Goal: Transaction & Acquisition: Book appointment/travel/reservation

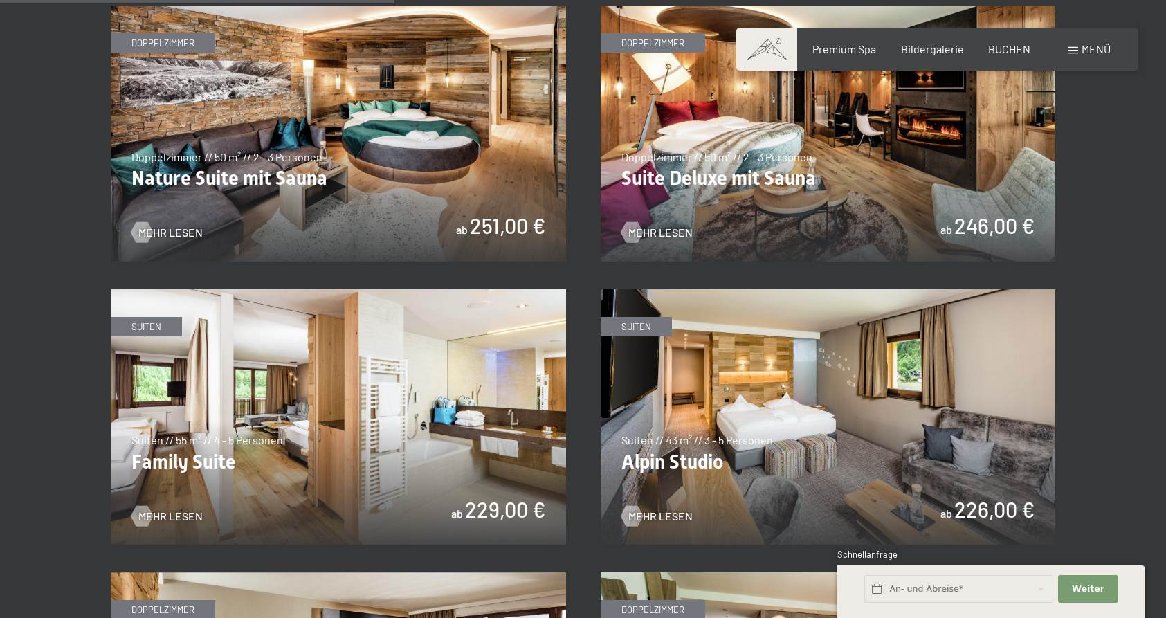
scroll to position [1411, 0]
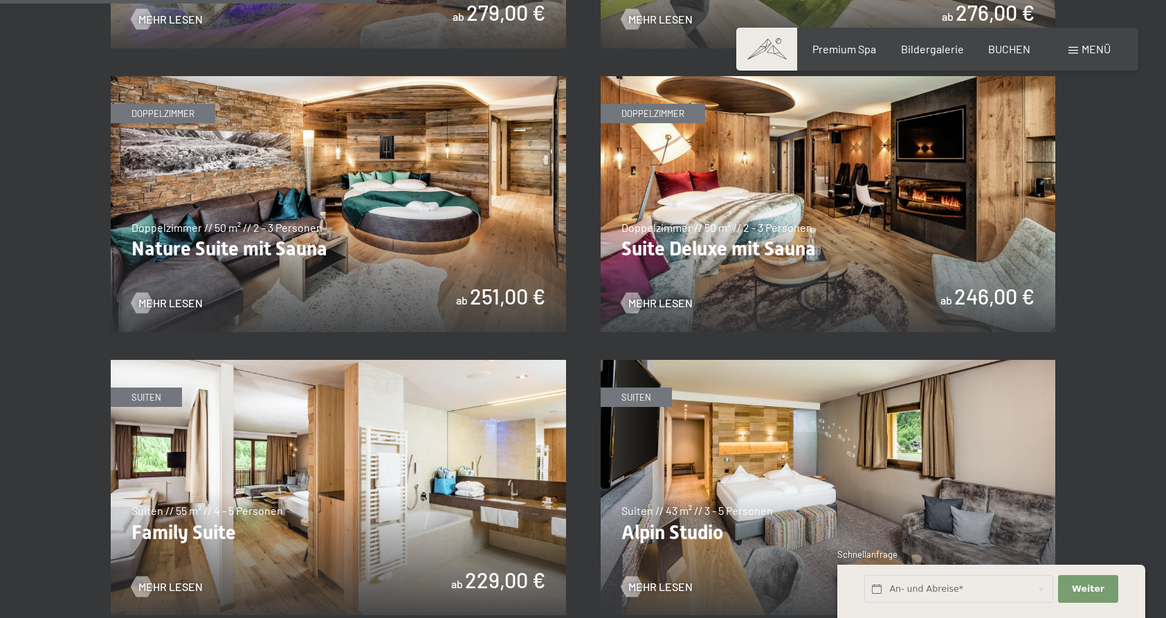
click at [780, 276] on img at bounding box center [827, 204] width 455 height 256
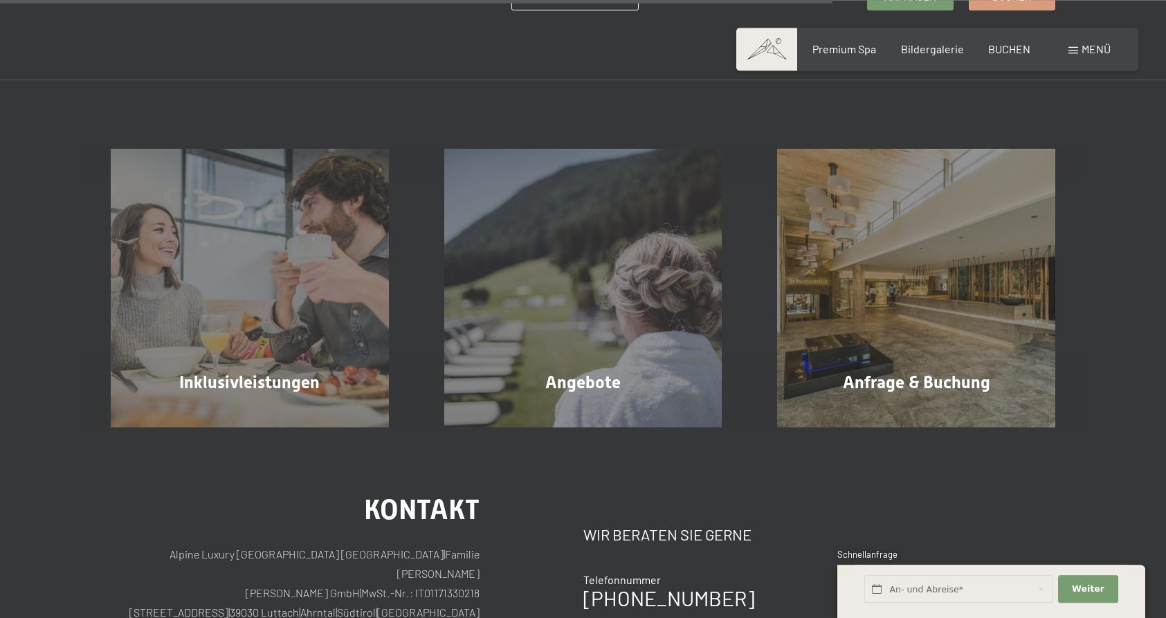
scroll to position [1411, 0]
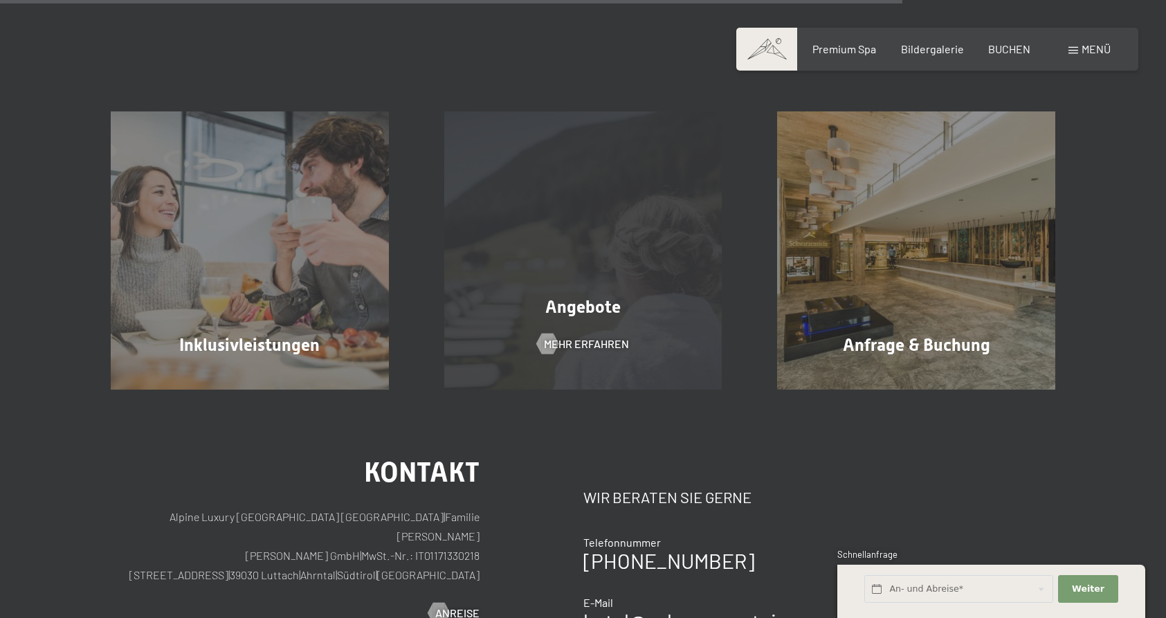
click at [653, 349] on div "Angebote Mehr erfahren" at bounding box center [582, 250] width 333 height 278
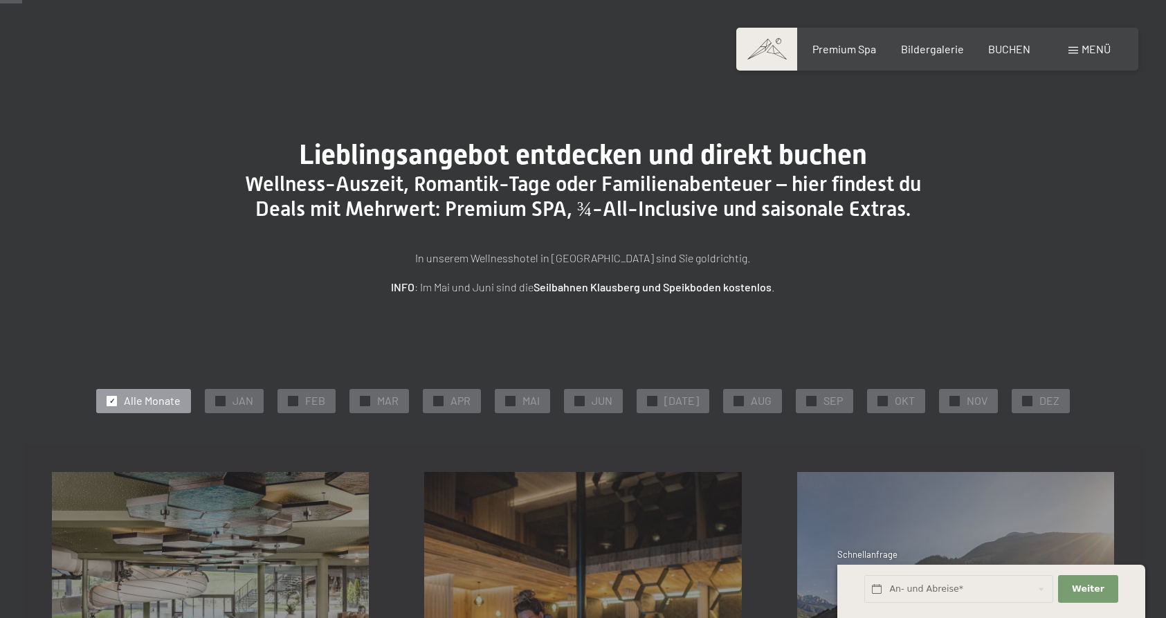
scroll to position [141, 0]
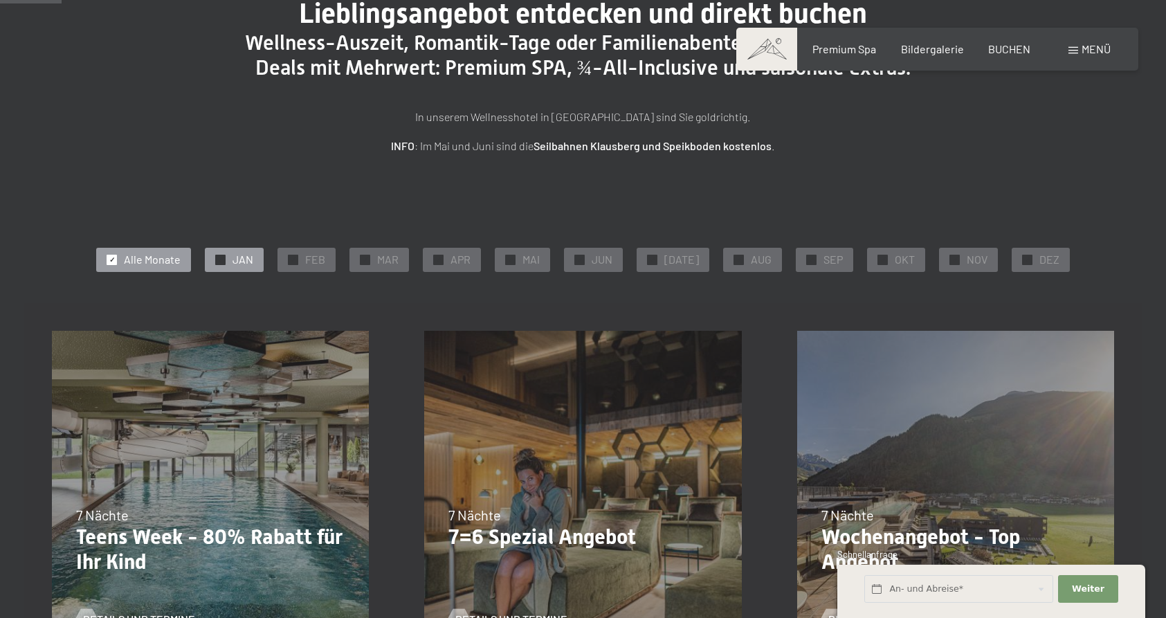
click at [253, 258] on span "JAN" at bounding box center [242, 259] width 21 height 15
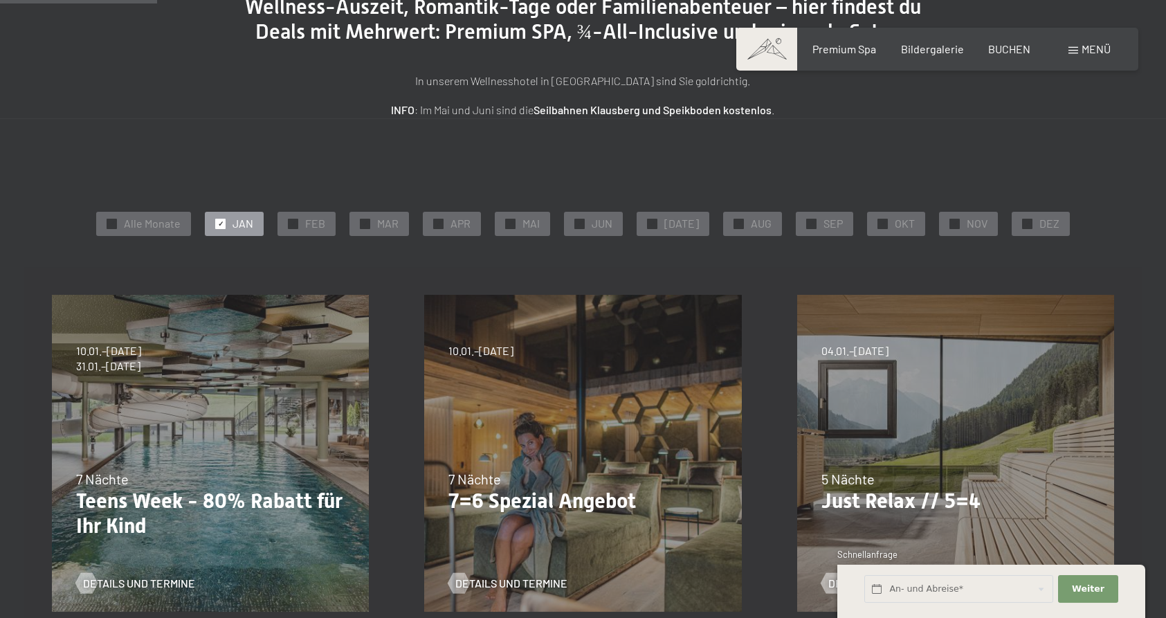
scroll to position [212, 0]
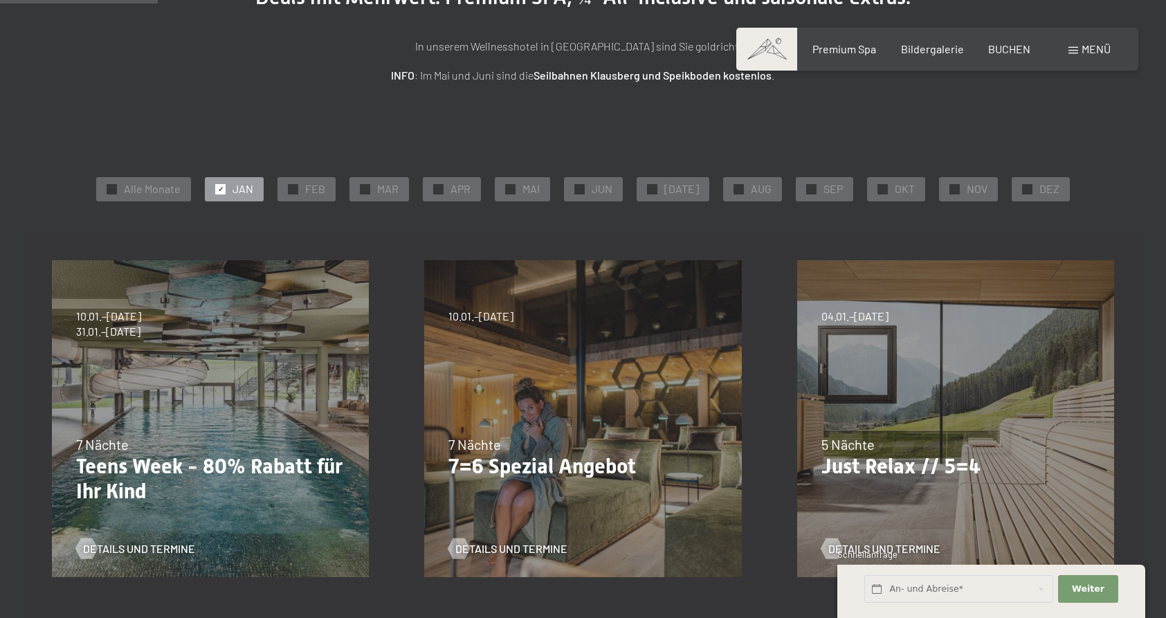
click at [582, 408] on div "05.10.–26.10.2025 01.11.–21.12.2025 10.01.–01.02.2026 07.03.–29.03.2026 16.05.–…" at bounding box center [582, 418] width 372 height 372
click at [616, 420] on div "05.10.–26.10.2025 01.11.–21.12.2025 10.01.–01.02.2026 07.03.–29.03.2026 16.05.–…" at bounding box center [582, 418] width 372 height 372
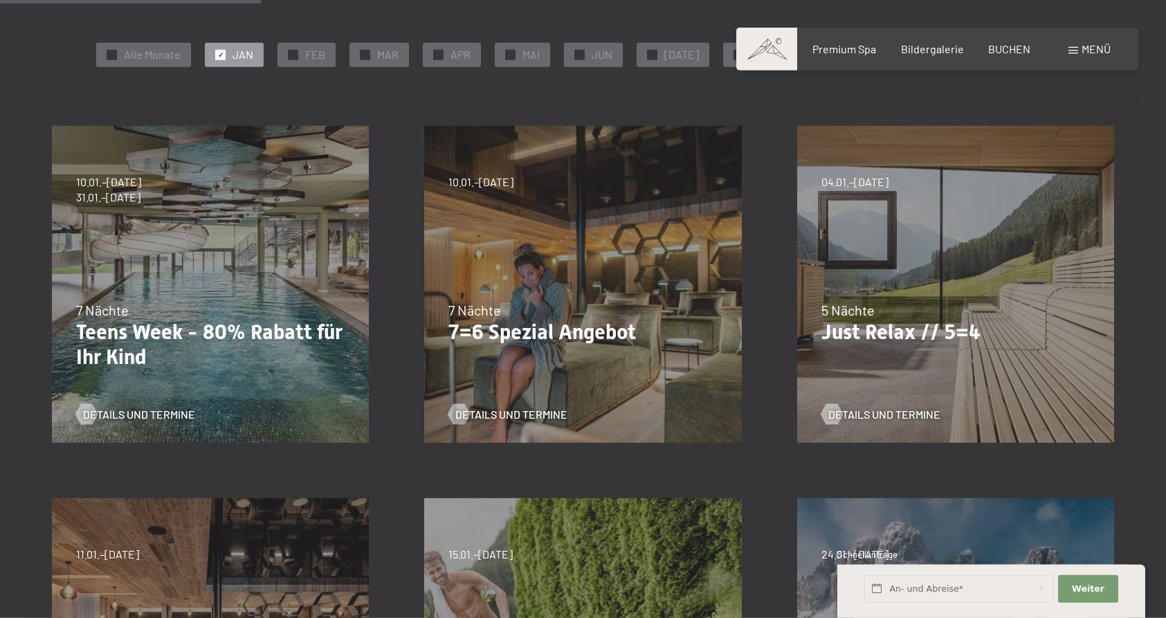
scroll to position [353, 0]
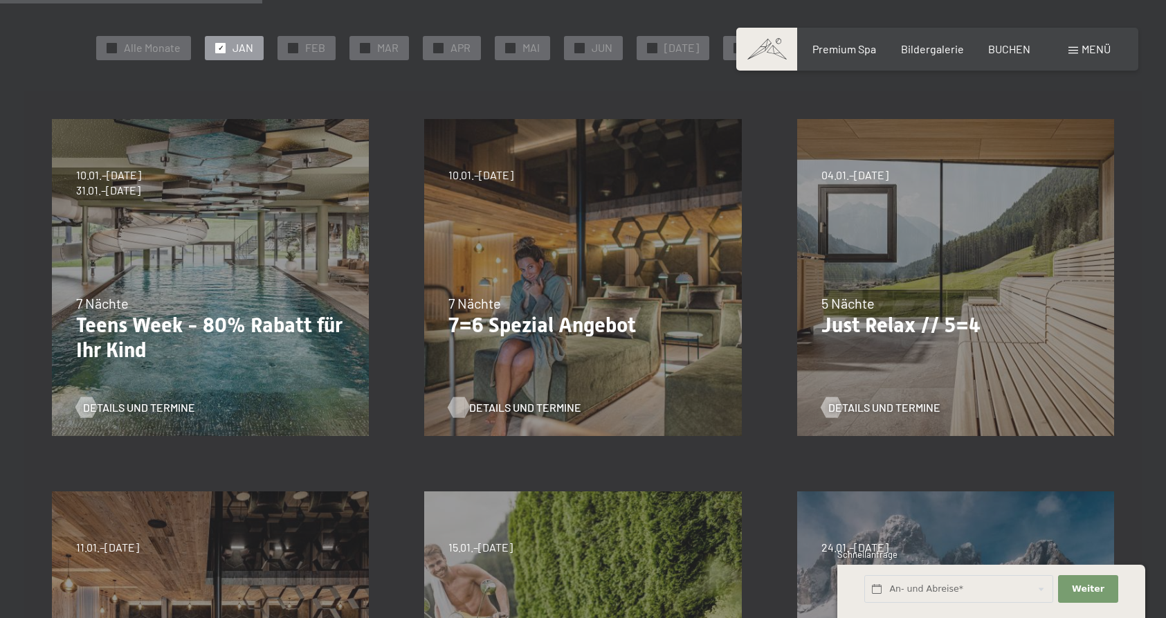
click at [521, 403] on span "Details und Termine" at bounding box center [525, 407] width 112 height 15
